Goal: Task Accomplishment & Management: Complete application form

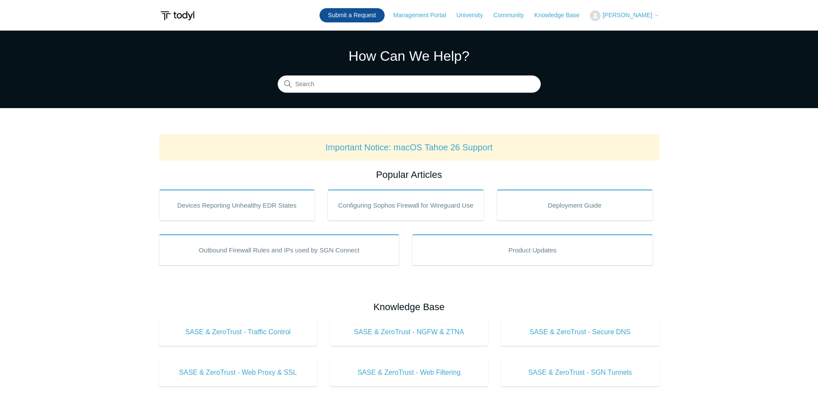
click at [357, 14] on link "Submit a Request" at bounding box center [351, 15] width 65 height 14
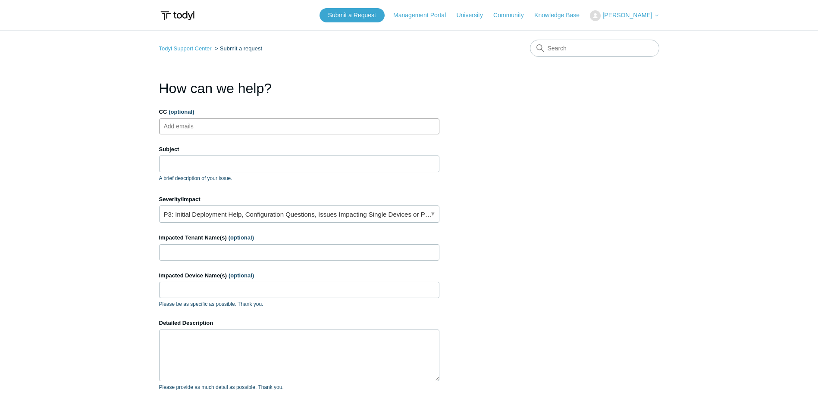
click at [190, 125] on input "CC (optional)" at bounding box center [185, 126] width 51 height 13
type input "[EMAIL_ADDRESS][DOMAIN_NAME]"
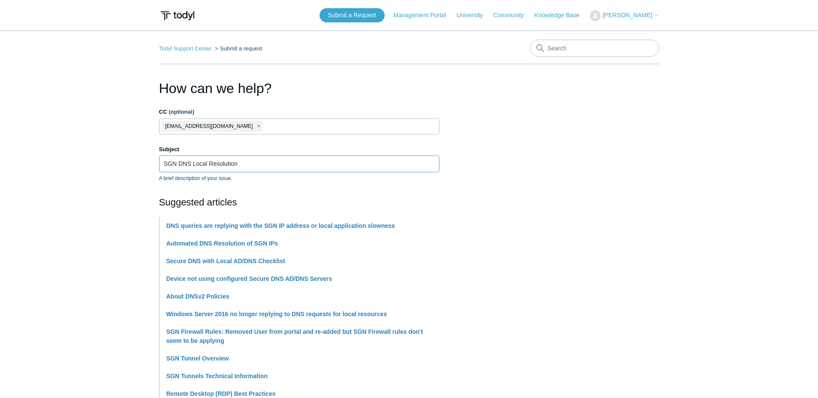
type input "SGN DNS Local Resolution"
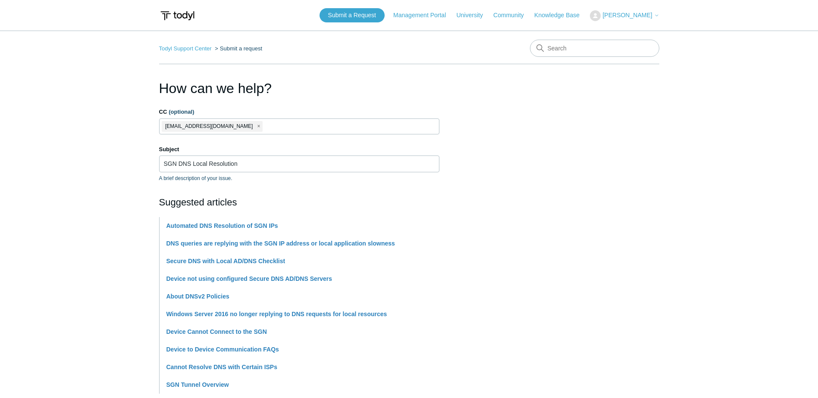
click at [64, 310] on main "Todyl Support Center Submit a request How can we help? CC (optional) [EMAIL_ADD…" at bounding box center [409, 358] width 818 height 654
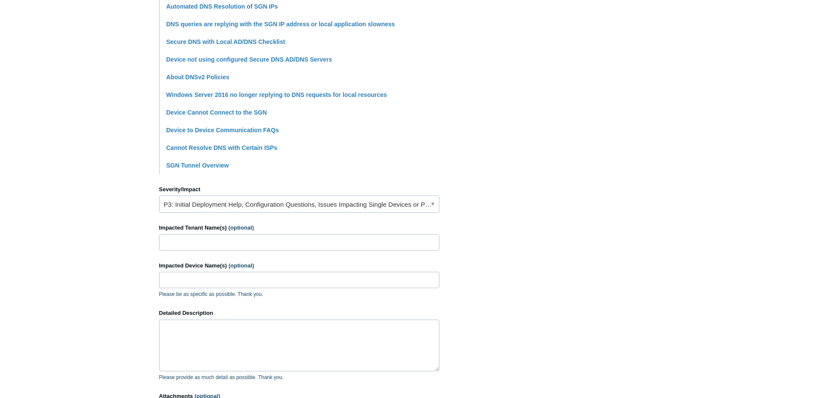
scroll to position [217, 0]
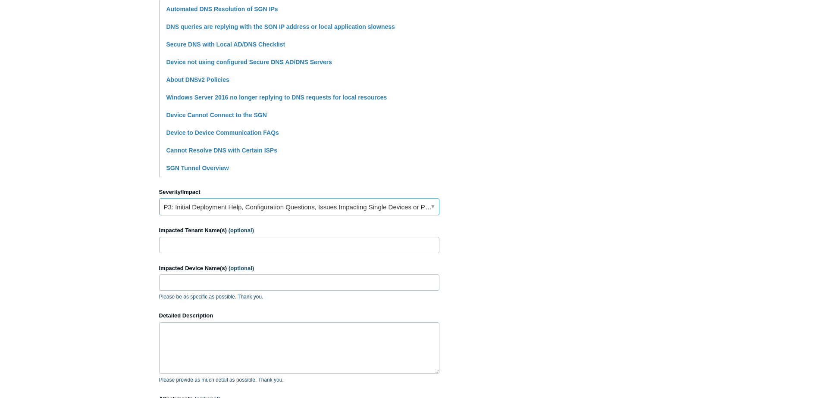
click at [214, 207] on link "P3: Initial Deployment Help, Configuration Questions, Issues Impacting Single D…" at bounding box center [299, 206] width 280 height 17
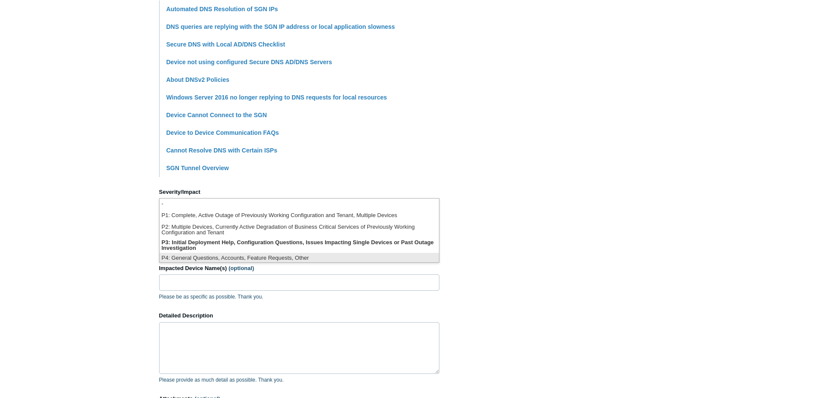
scroll to position [2, 0]
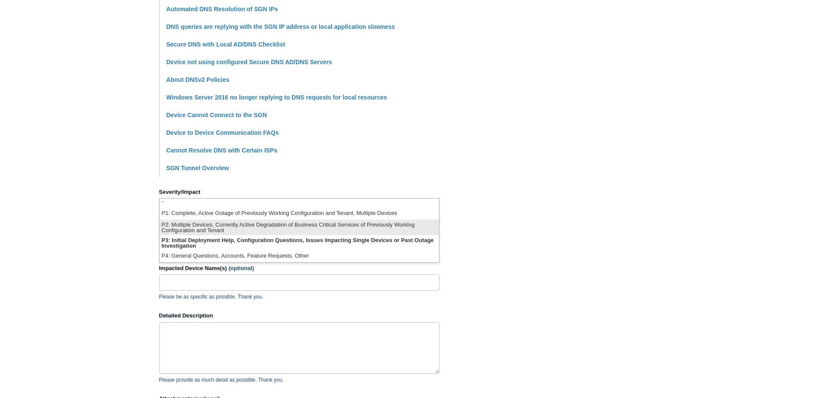
click at [212, 229] on li "P2: Multiple Devices, Currently Active Degradation of Business Critical Service…" at bounding box center [299, 228] width 279 height 16
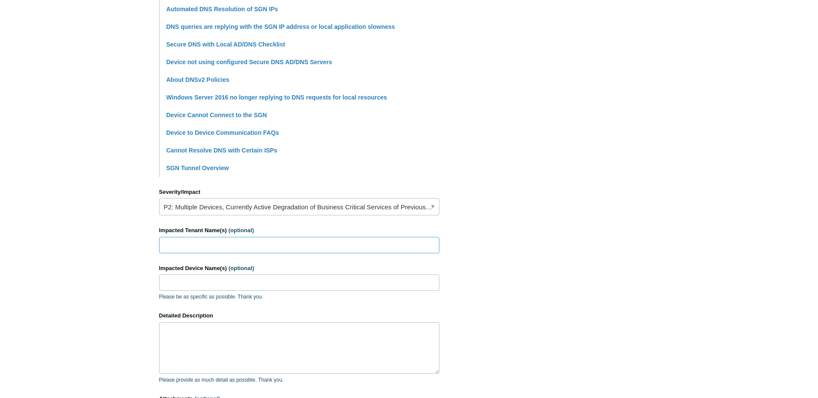
click at [192, 246] on input "Impacted Tenant Name(s) (optional)" at bounding box center [299, 245] width 280 height 16
type input "Cable East, Inc."
click at [225, 282] on input "VMRDS" at bounding box center [299, 283] width 280 height 16
type input "VMRDS01"
click at [200, 354] on textarea "Detailed Description" at bounding box center [299, 349] width 280 height 52
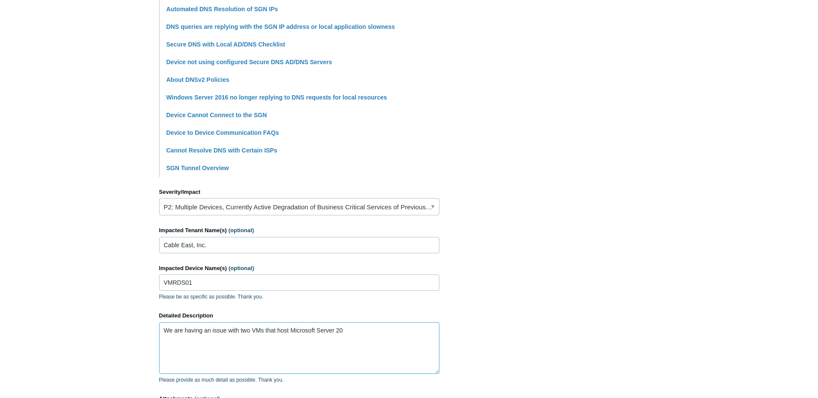
click at [366, 332] on textarea "We are having an issue with two VMs that host Microsoft Server 20" at bounding box center [299, 349] width 280 height 52
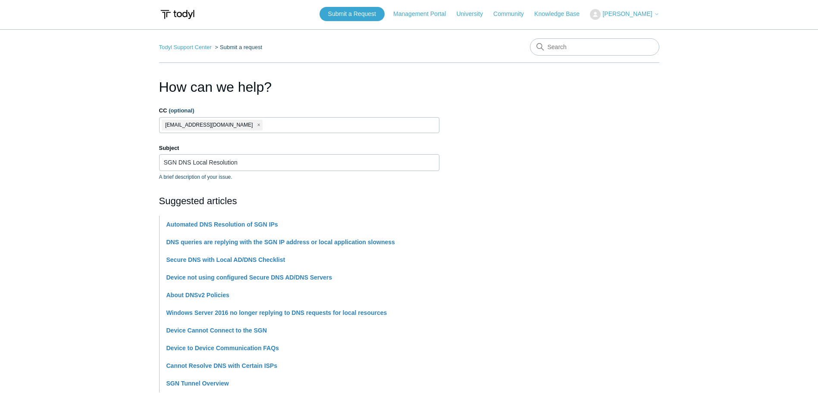
scroll to position [0, 0]
type textarea "We are having an issue with two VMs that host Microsoft Server 2019 Operating S…"
click at [220, 125] on li "[EMAIL_ADDRESS][DOMAIN_NAME]" at bounding box center [212, 126] width 101 height 11
click at [257, 125] on span "close" at bounding box center [258, 127] width 3 height 10
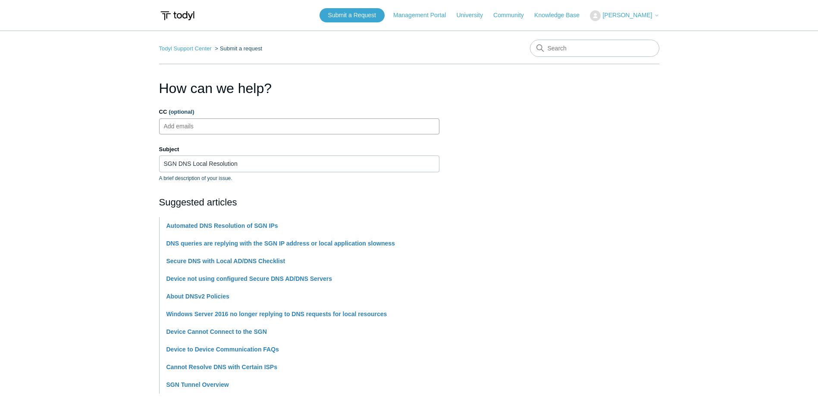
click at [222, 125] on ul "Add emails" at bounding box center [299, 127] width 280 height 16
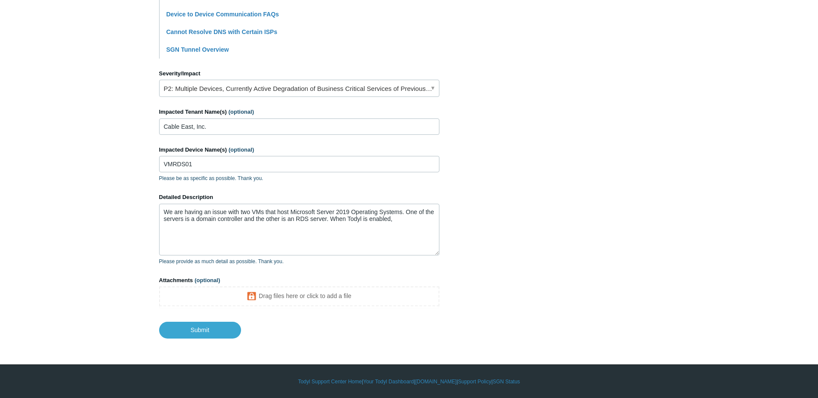
scroll to position [336, 0]
type input "[EMAIL_ADDRESS][DOMAIN_NAME]"
click at [406, 222] on textarea "We are having an issue with two VMs that host Microsoft Server 2019 Operating S…" at bounding box center [299, 230] width 280 height 52
click at [292, 229] on textarea "We are having an issue with two VMs that host Microsoft Server 2019 Operating S…" at bounding box center [299, 230] width 280 height 52
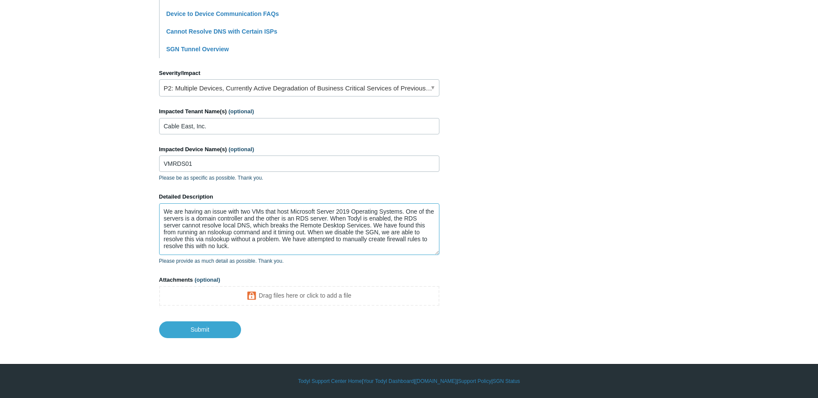
drag, startPoint x: 291, startPoint y: 249, endPoint x: 423, endPoint y: 239, distance: 132.3
click at [423, 239] on textarea "We are having an issue with two VMs that host Microsoft Server 2019 Operating S…" at bounding box center [299, 230] width 280 height 52
type textarea "We are having an issue with two VMs that host Microsoft Server 2019 Operating S…"
